Goal: Transaction & Acquisition: Purchase product/service

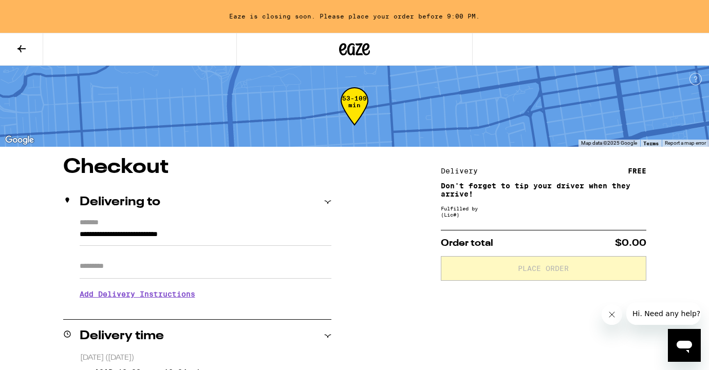
click at [30, 48] on button at bounding box center [21, 49] width 43 height 32
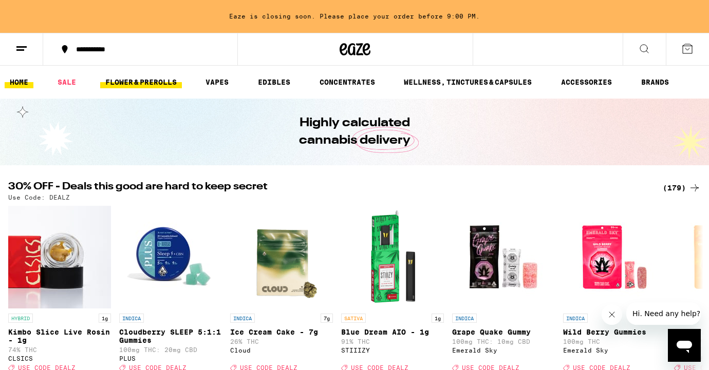
click at [165, 78] on link "FLOWER & PREROLLS" at bounding box center [141, 82] width 82 height 12
click at [156, 83] on link "FLOWER & PREROLLS" at bounding box center [141, 82] width 82 height 12
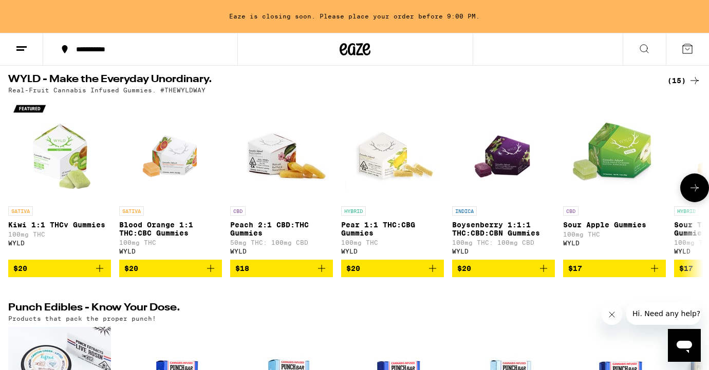
scroll to position [347, 0]
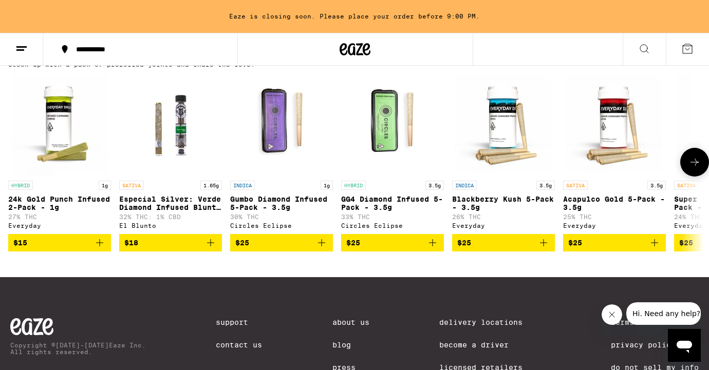
scroll to position [825, 0]
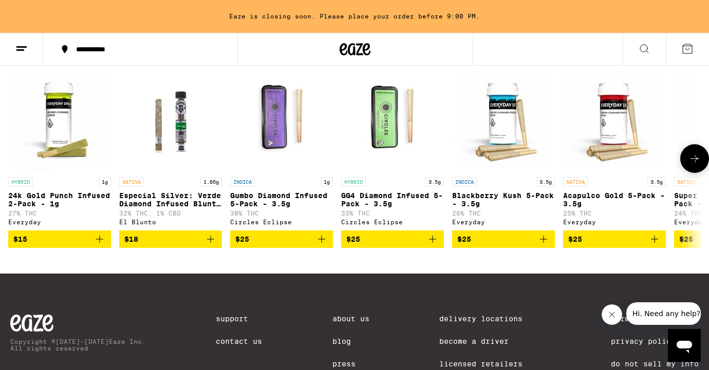
click at [695, 162] on icon at bounding box center [694, 158] width 8 height 7
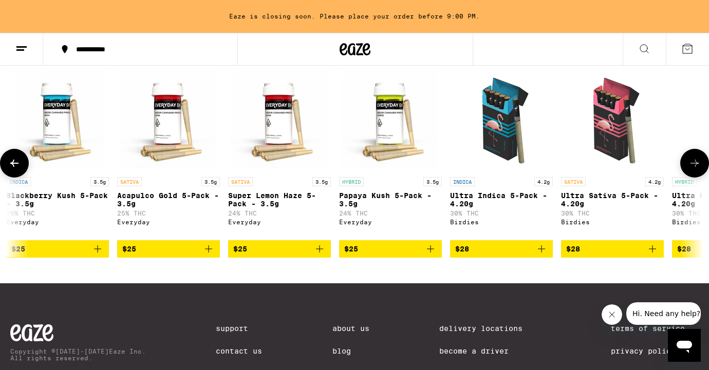
scroll to position [0, 580]
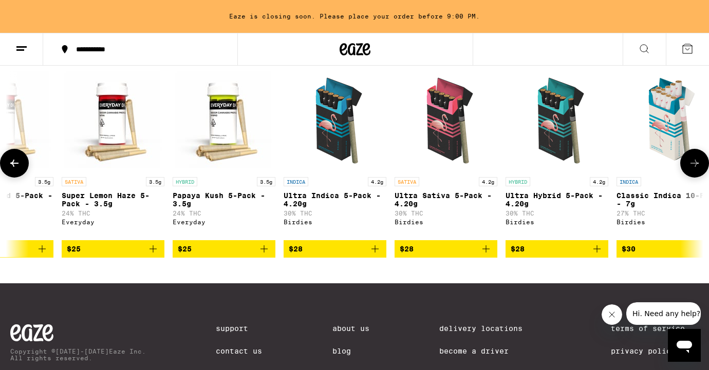
click at [694, 169] on icon at bounding box center [694, 163] width 12 height 12
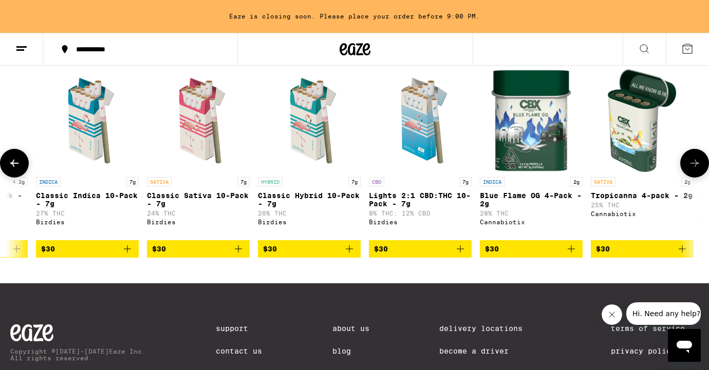
click at [694, 169] on icon at bounding box center [694, 163] width 12 height 12
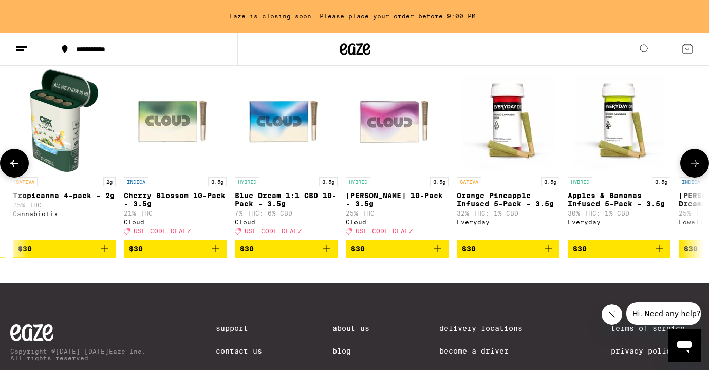
scroll to position [0, 1773]
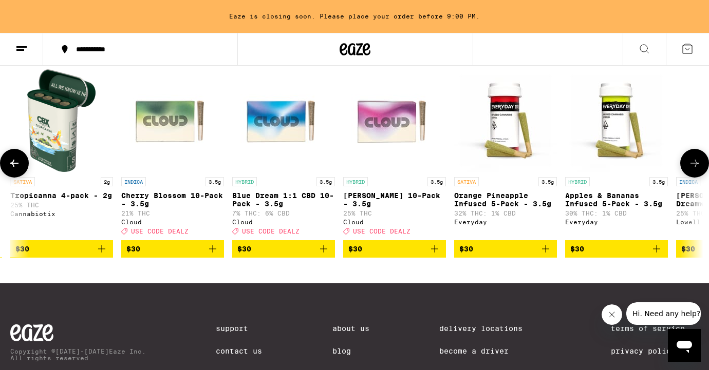
click at [213, 258] on button "$30" at bounding box center [172, 248] width 103 height 17
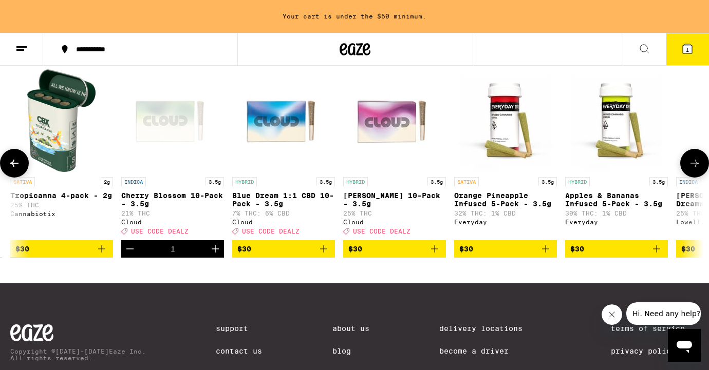
click at [214, 255] on icon "Increment" at bounding box center [215, 249] width 12 height 12
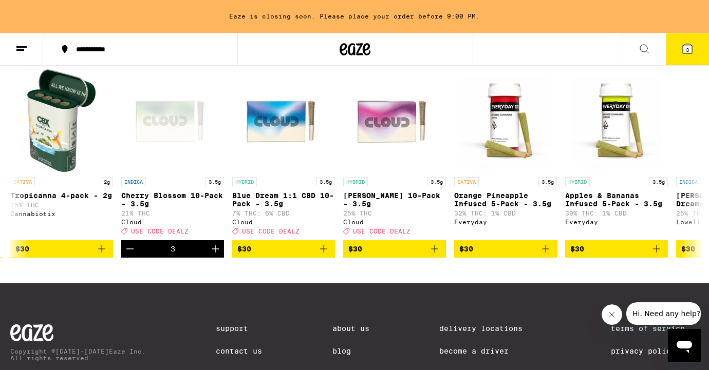
click at [686, 52] on span "3" at bounding box center [687, 50] width 3 height 6
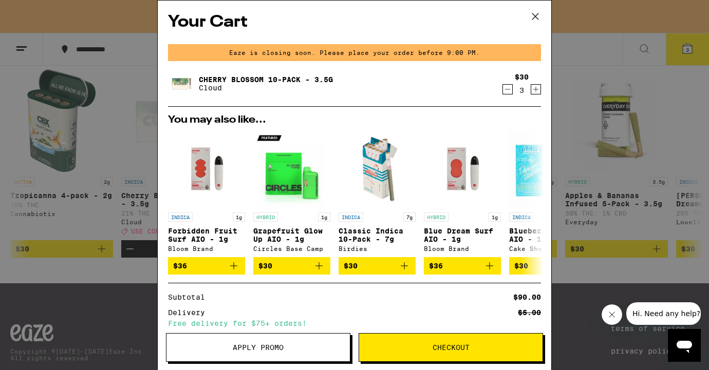
click at [509, 90] on icon "Decrement" at bounding box center [507, 89] width 9 height 12
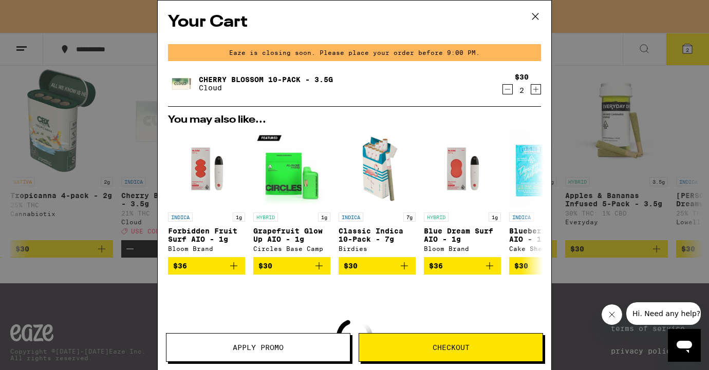
click at [538, 12] on icon at bounding box center [534, 16] width 15 height 15
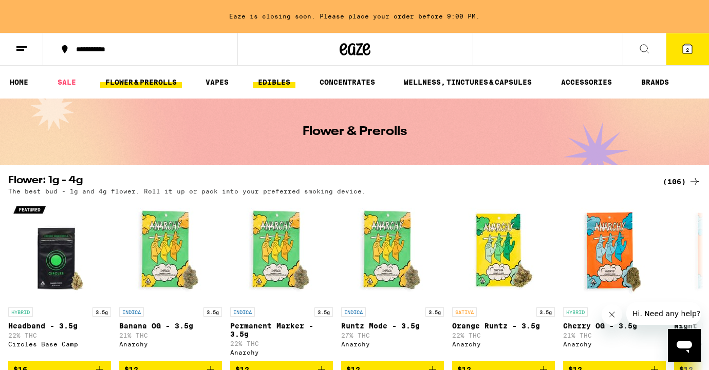
click at [278, 80] on link "EDIBLES" at bounding box center [274, 82] width 43 height 12
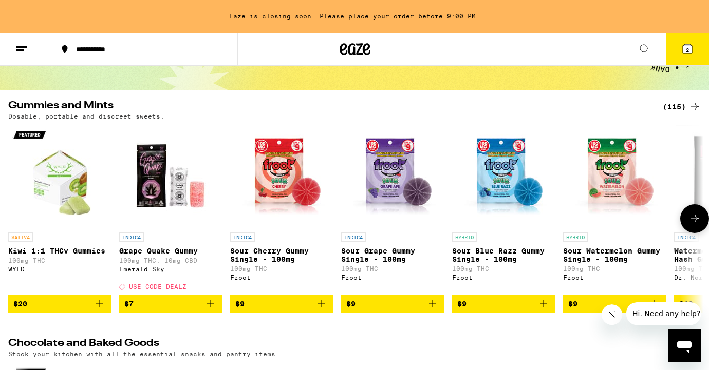
scroll to position [59, 0]
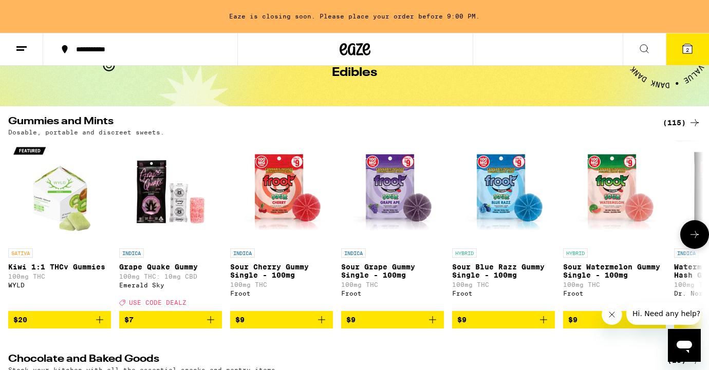
click at [697, 239] on icon at bounding box center [694, 235] width 12 height 12
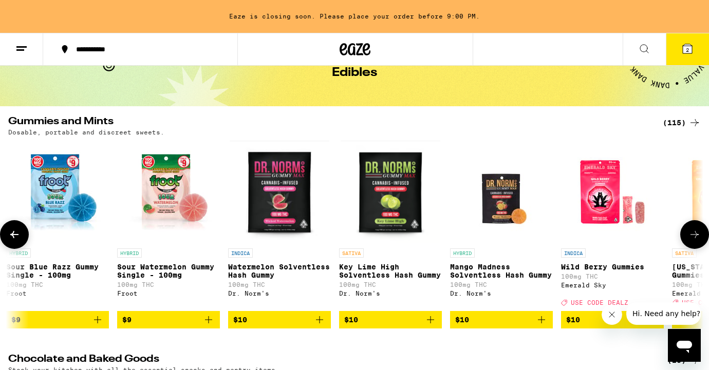
scroll to position [0, 580]
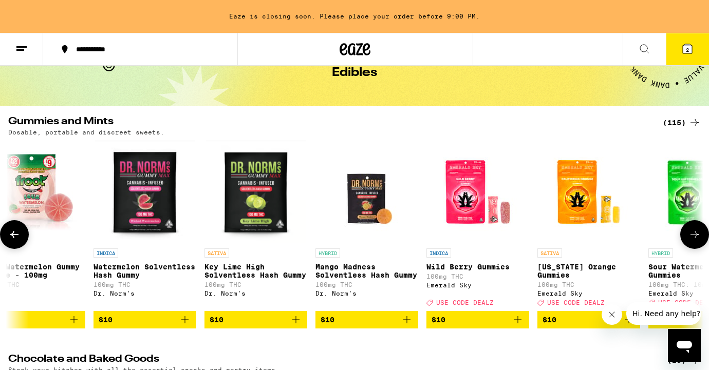
click at [697, 239] on icon at bounding box center [694, 235] width 12 height 12
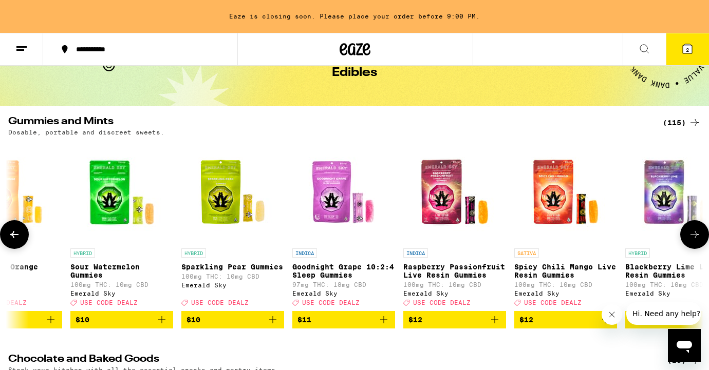
scroll to position [0, 1161]
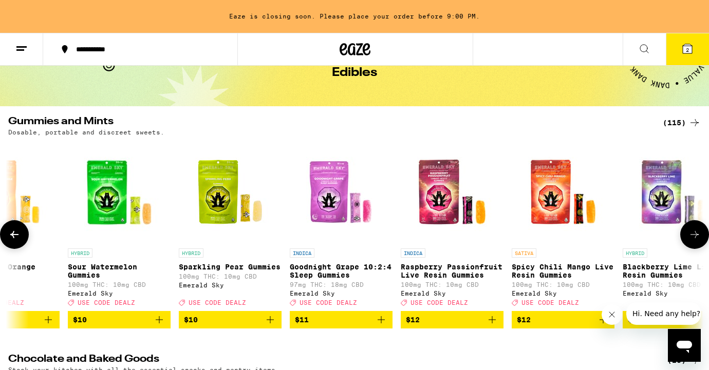
click at [697, 239] on icon at bounding box center [694, 235] width 12 height 12
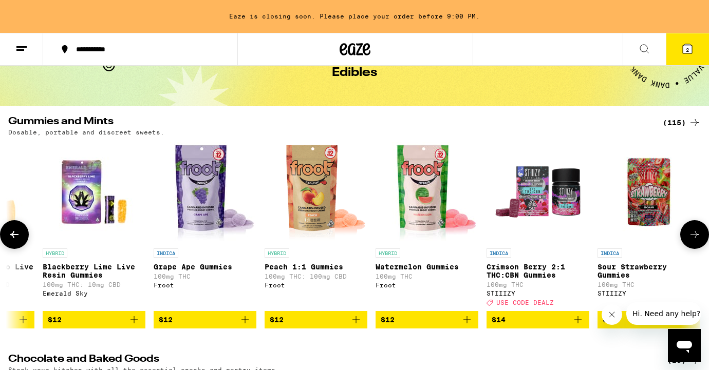
scroll to position [0, 1741]
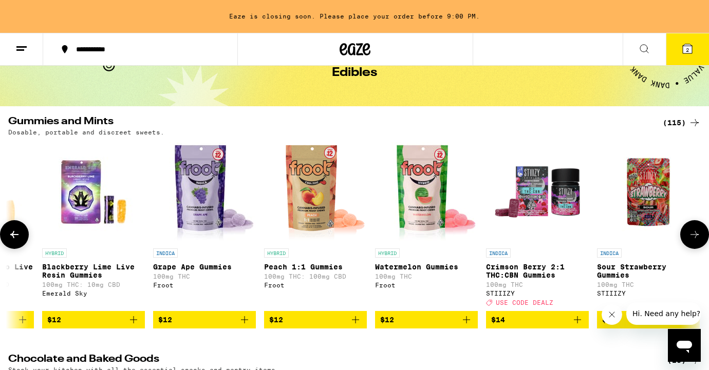
click at [699, 239] on icon at bounding box center [694, 235] width 12 height 12
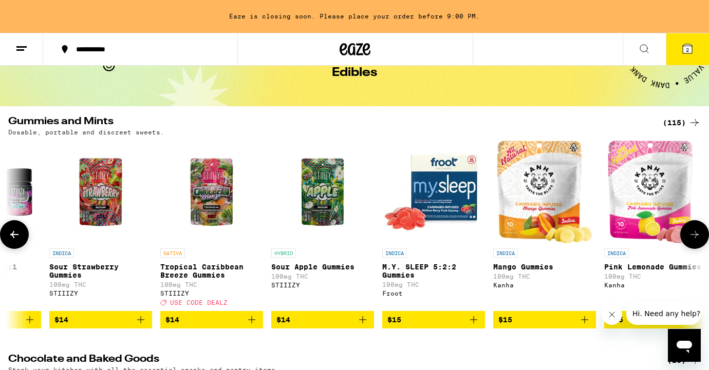
scroll to position [0, 2321]
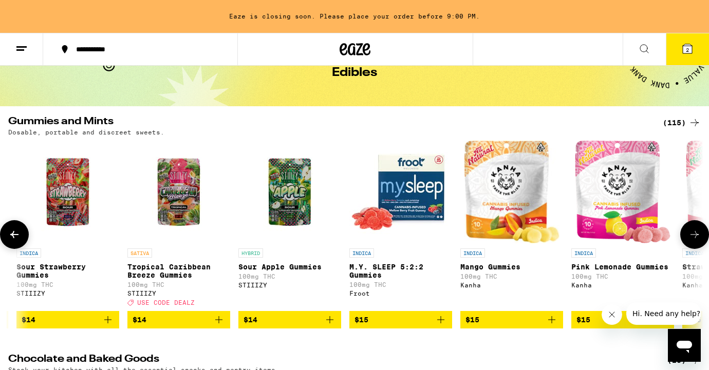
click at [698, 238] on icon at bounding box center [694, 235] width 12 height 12
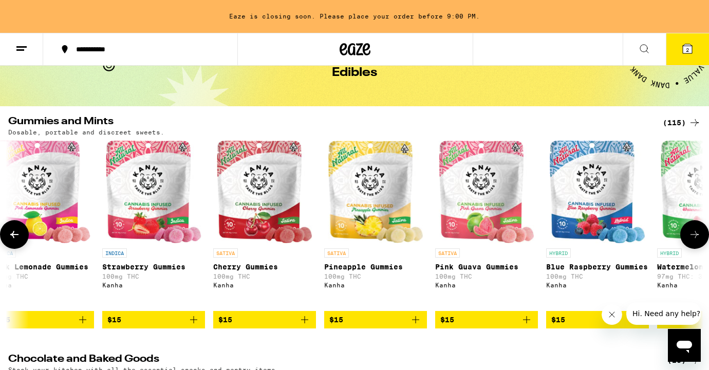
scroll to position [0, 2902]
click at [636, 324] on icon "Add to bag" at bounding box center [636, 319] width 7 height 7
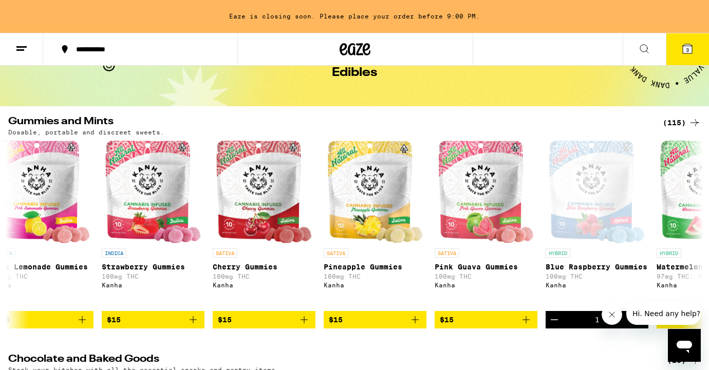
click at [684, 48] on icon at bounding box center [687, 48] width 9 height 9
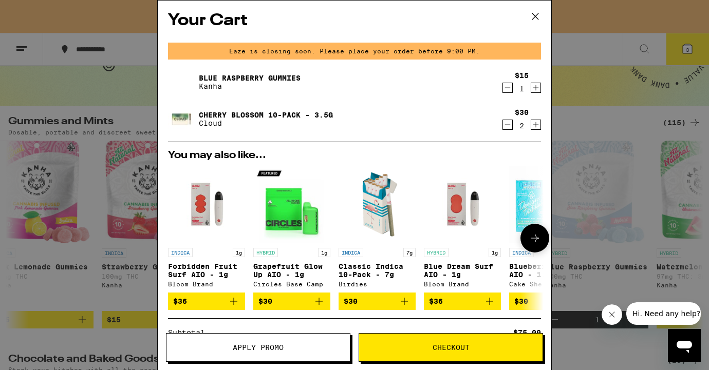
scroll to position [128, 0]
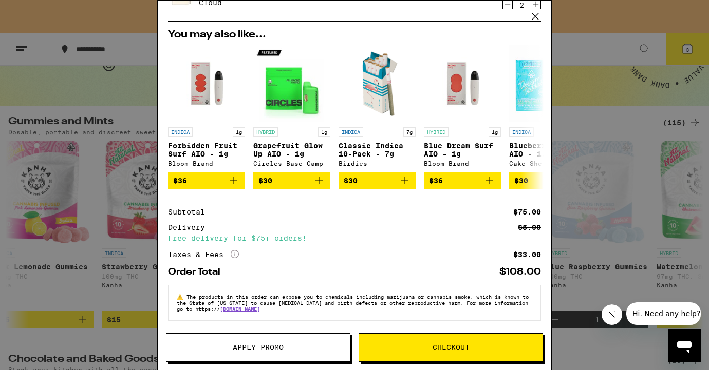
click at [457, 348] on span "Checkout" at bounding box center [450, 347] width 37 height 7
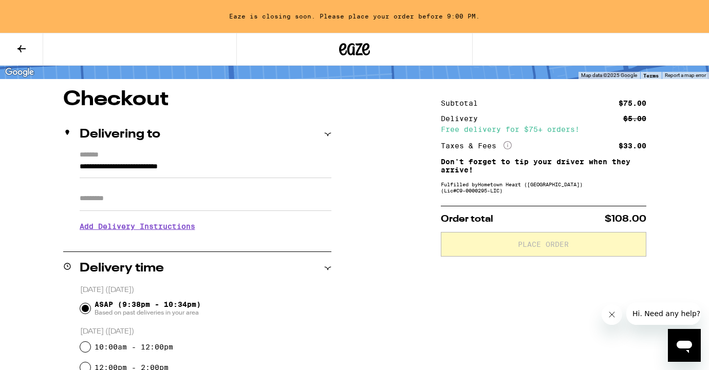
scroll to position [73, 0]
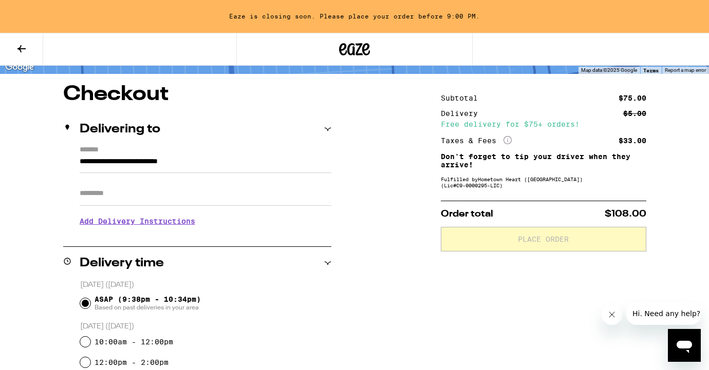
click at [163, 221] on h3 "Add Delivery Instructions" at bounding box center [206, 222] width 252 height 24
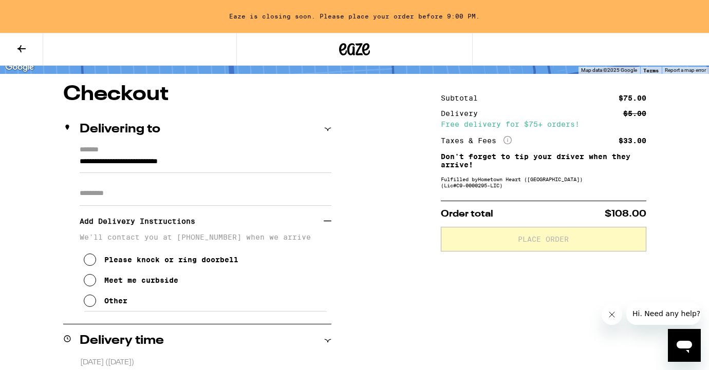
click at [92, 303] on icon at bounding box center [90, 301] width 12 height 12
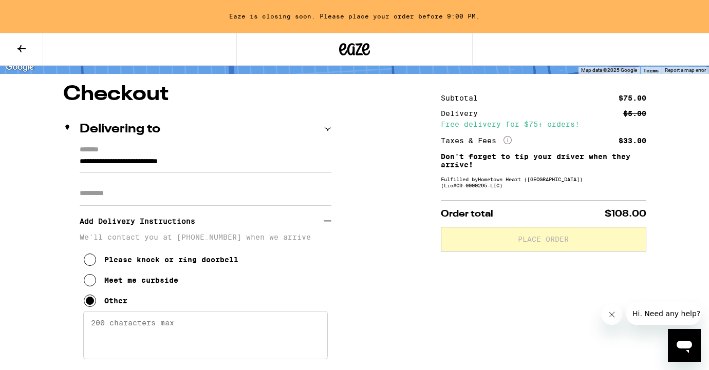
click at [125, 330] on textarea "Enter any other delivery instructions you want driver to know" at bounding box center [205, 335] width 244 height 48
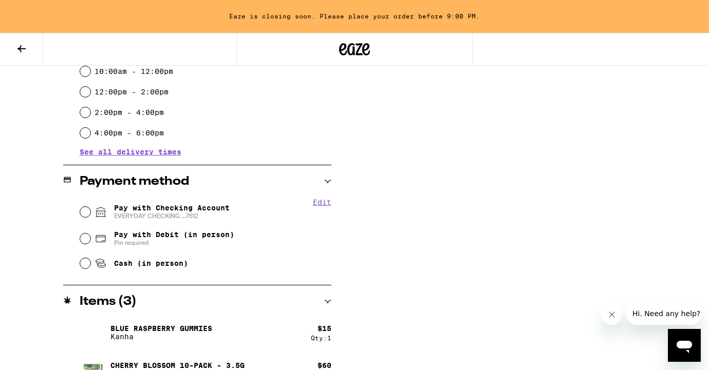
scroll to position [483, 0]
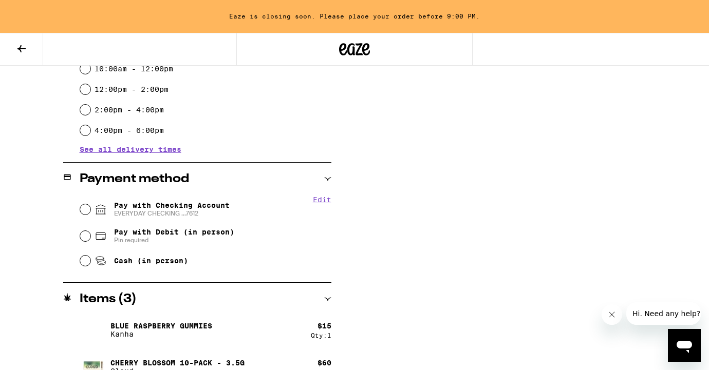
type textarea "dial #05"
click at [174, 211] on span "EVERYDAY CHECKING ...7612" at bounding box center [172, 214] width 116 height 8
click at [90, 211] on input "Pay with Checking Account EVERYDAY CHECKING ...7612" at bounding box center [85, 209] width 10 height 10
radio input "true"
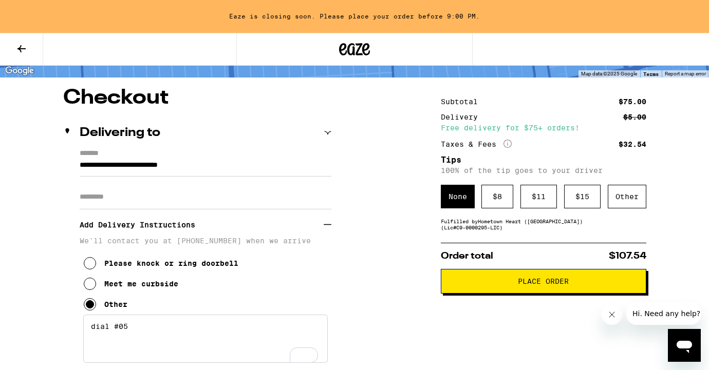
scroll to position [71, 0]
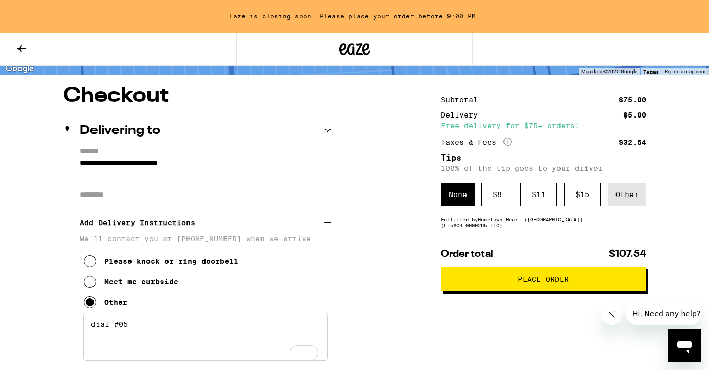
click at [625, 194] on div "Other" at bounding box center [627, 195] width 39 height 24
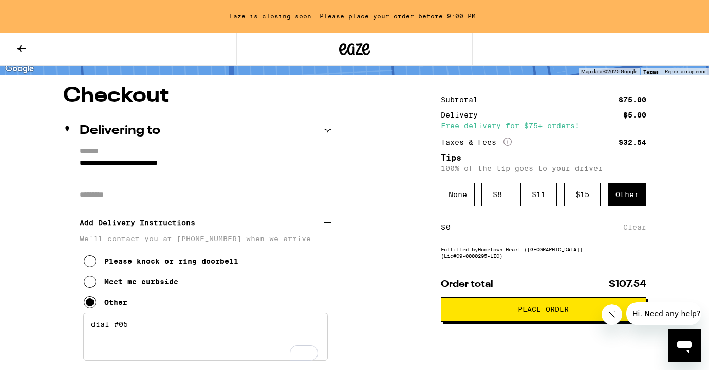
click at [461, 231] on input at bounding box center [534, 227] width 178 height 9
type input "5"
click at [640, 233] on div "Save" at bounding box center [637, 227] width 18 height 23
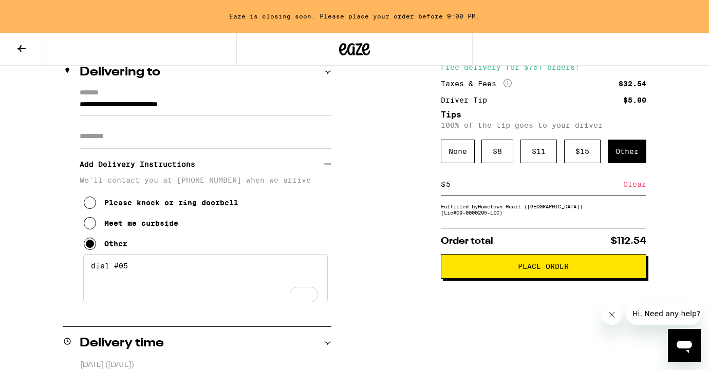
scroll to position [132, 0]
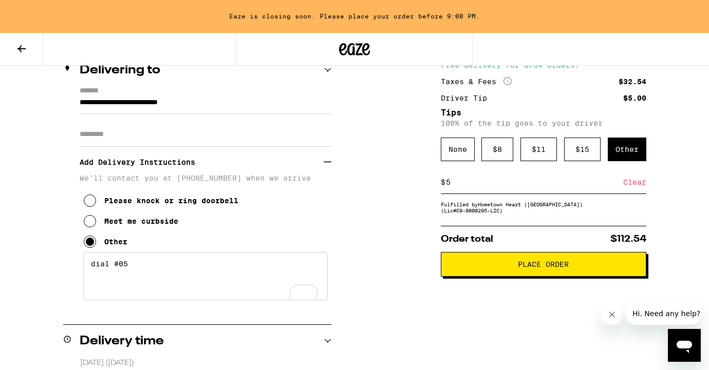
click at [554, 268] on span "Place Order" at bounding box center [543, 264] width 51 height 7
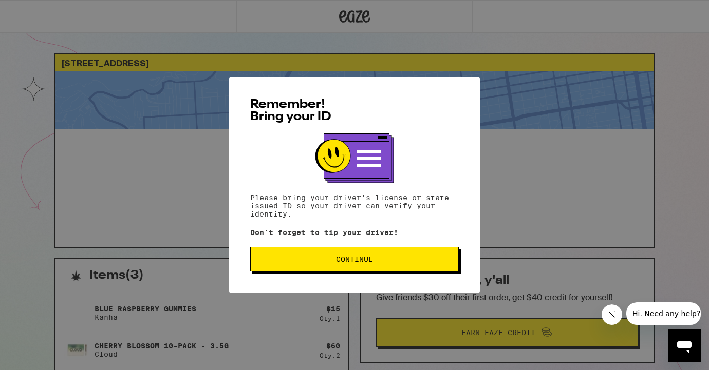
click at [412, 254] on button "Continue" at bounding box center [354, 259] width 208 height 25
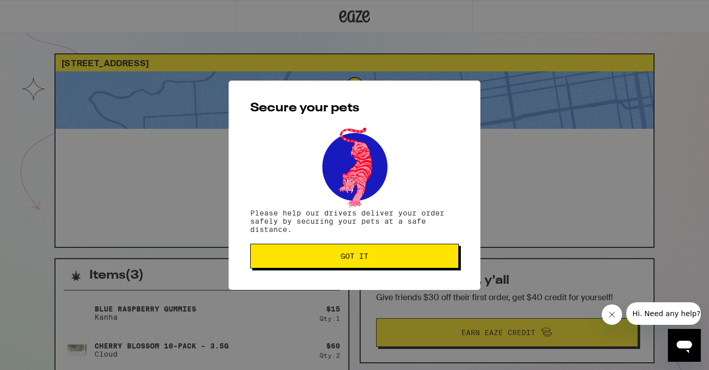
click at [395, 258] on span "Got it" at bounding box center [354, 256] width 191 height 7
